Goal: Transaction & Acquisition: Subscribe to service/newsletter

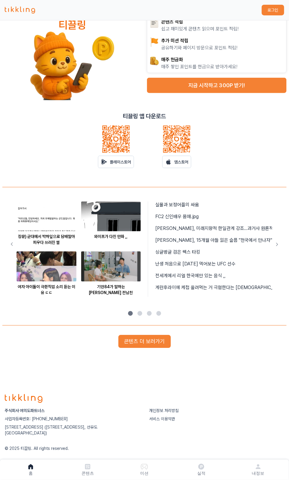
scroll to position [61, 0]
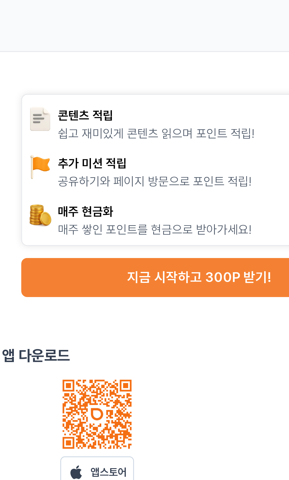
click at [217, 111] on button "지금 시작하고 300P 받기!" at bounding box center [217, 108] width 140 height 15
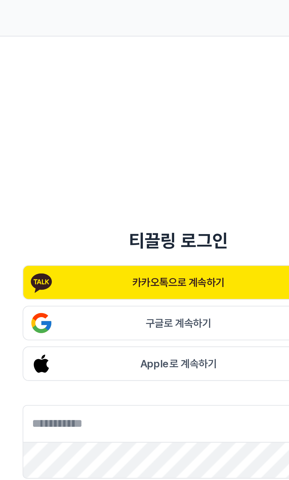
click at [150, 120] on p "카카오톡으로 계속하기" at bounding box center [145, 117] width 36 height 6
